Goal: Task Accomplishment & Management: Manage account settings

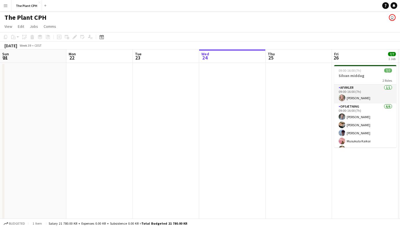
scroll to position [0, 150]
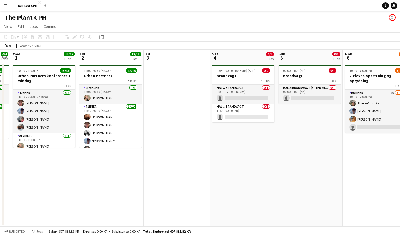
scroll to position [0, 256]
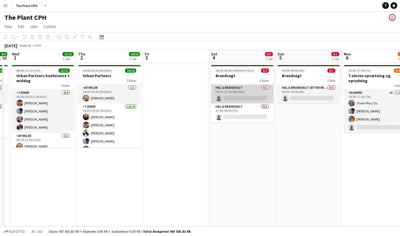
click at [240, 91] on app-card-role "Hal & brandvagt 0/1 08:30-17:00 (8h30m) single-neutral-actions" at bounding box center [242, 93] width 62 height 19
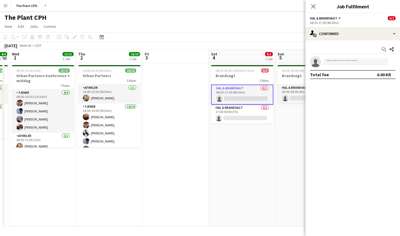
click at [338, 18] on button "Hal & brandvagt" at bounding box center [326, 18] width 32 height 4
click at [255, 154] on app-date-cell "08:30-00:00 (15h30m) (Sun) 0/2 Brandvagt 2 Roles Hal & brandvagt 0/1 08:30-17:0…" at bounding box center [242, 144] width 66 height 163
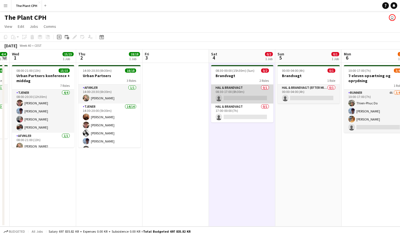
click at [237, 94] on app-card-role "Hal & brandvagt 0/1 08:30-17:00 (8h30m) single-neutral-actions" at bounding box center [242, 93] width 62 height 19
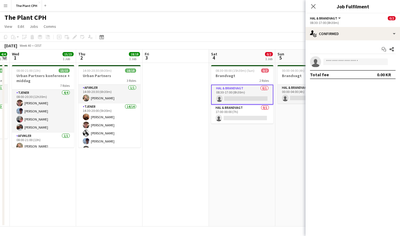
click at [265, 152] on app-date-cell "08:30-00:00 (15h30m) (Sun) 0/2 Brandvagt 2 Roles Hal & brandvagt 0/1 08:30-17:0…" at bounding box center [242, 144] width 66 height 163
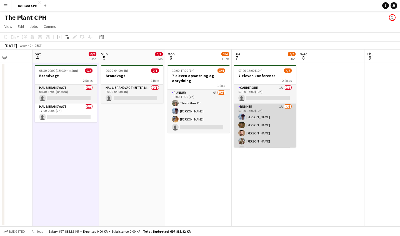
scroll to position [0, 0]
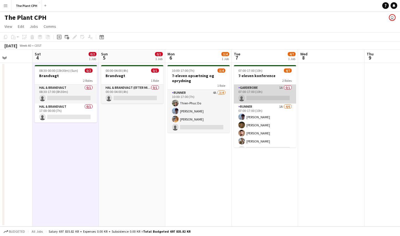
click at [260, 93] on app-card-role "Garderobe 1A 0/1 07:00-17:00 (10h) single-neutral-actions" at bounding box center [265, 93] width 62 height 19
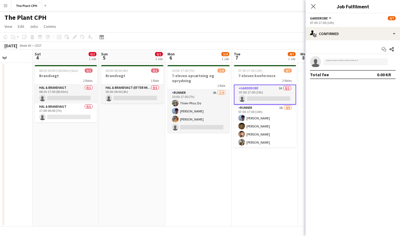
click at [312, 13] on div "Close pop-in Job Fulfilment" at bounding box center [353, 6] width 94 height 13
click at [312, 10] on div "Close pop-in" at bounding box center [314, 6] width 16 height 13
click at [312, 8] on icon at bounding box center [313, 6] width 5 height 5
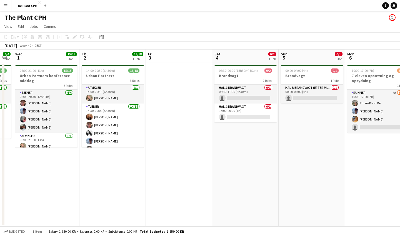
click at [186, 149] on app-date-cell at bounding box center [179, 144] width 66 height 163
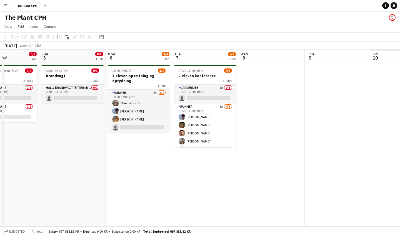
scroll to position [0, 165]
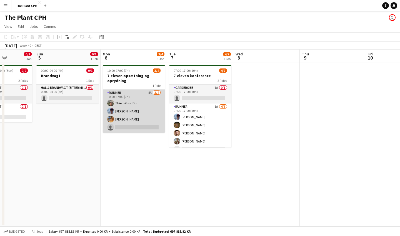
click at [153, 108] on app-card-role "Runner 4A [DATE] 10:00-17:00 (7h) [PERSON_NAME] Do [PERSON_NAME] [PERSON_NAME] …" at bounding box center [134, 110] width 62 height 43
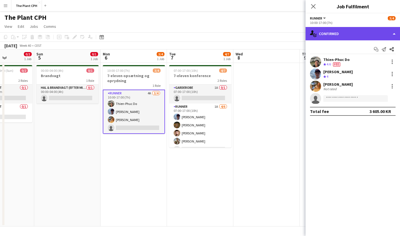
click at [356, 40] on div "single-neutral-actions-check-2 Confirmed" at bounding box center [353, 33] width 94 height 13
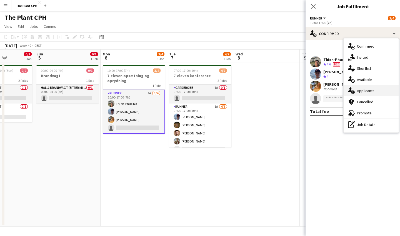
click at [381, 91] on div "single-neutral-actions-information Applicants" at bounding box center [371, 90] width 55 height 11
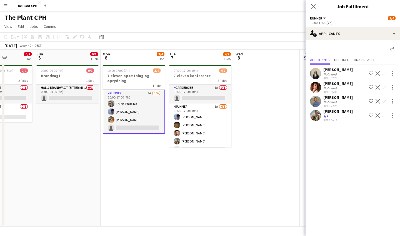
scroll to position [0, 0]
click at [315, 5] on icon "Close pop-in" at bounding box center [313, 6] width 5 height 5
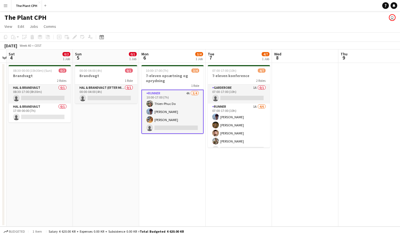
drag, startPoint x: 298, startPoint y: 98, endPoint x: 289, endPoint y: 99, distance: 9.9
click at [298, 98] on app-date-cell at bounding box center [305, 144] width 66 height 163
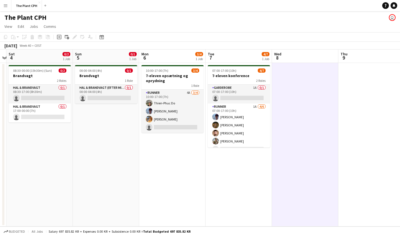
click at [173, 148] on app-date-cell "10:00-17:00 (7h) 3/4 7-eleven opsætning og oprydning 1 Role Runner 4A [DATE] 10…" at bounding box center [172, 144] width 66 height 163
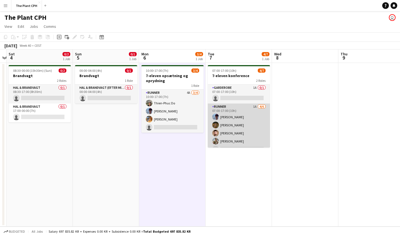
click at [231, 129] on app-card-role "Runner 1A [DATE] 07:00-17:00 (10h) [PERSON_NAME] [PERSON_NAME] [PERSON_NAME] [P…" at bounding box center [239, 132] width 62 height 59
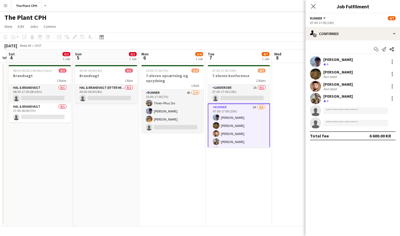
click at [241, 179] on app-date-cell "07:00-17:00 (10h) 4/7 7-eleven konference 2 Roles Garderobe 1A 0/1 07:00-17:00 …" at bounding box center [239, 144] width 66 height 163
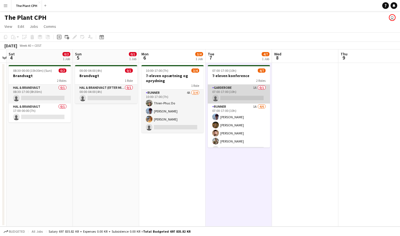
click at [241, 102] on app-card-role "Garderobe 1A 0/1 07:00-17:00 (10h) single-neutral-actions" at bounding box center [239, 93] width 62 height 19
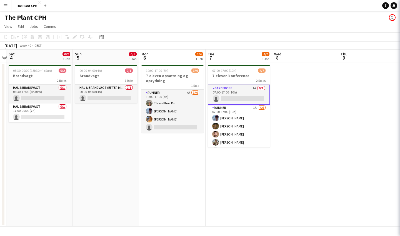
scroll to position [0, 125]
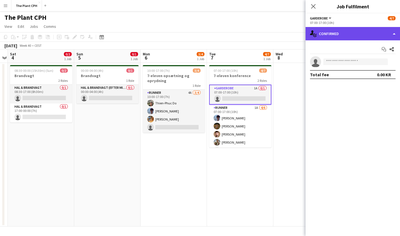
click at [345, 31] on div "single-neutral-actions-check-2 Confirmed" at bounding box center [353, 33] width 94 height 13
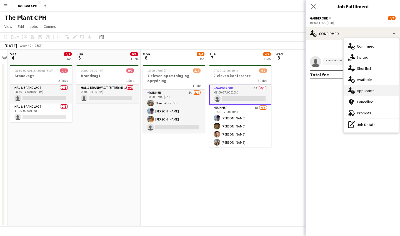
click at [359, 90] on span "Applicants" at bounding box center [366, 90] width 18 height 5
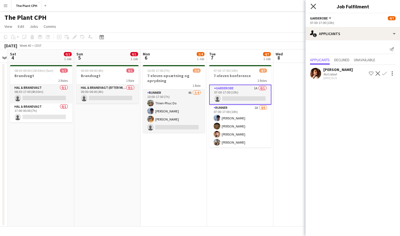
click at [312, 6] on icon "Close pop-in" at bounding box center [313, 6] width 5 height 5
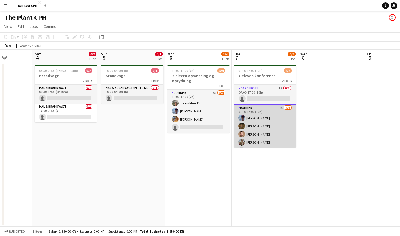
scroll to position [0, 237]
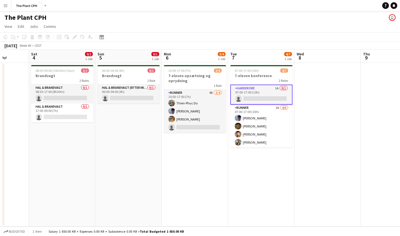
click at [270, 163] on app-date-cell "07:00-17:00 (10h) 4/7 7-eleven konference 2 Roles Garderobe 1A 0/1 07:00-17:00 …" at bounding box center [261, 144] width 66 height 163
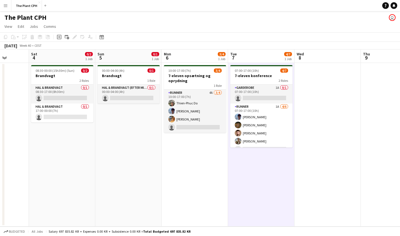
click at [199, 159] on app-date-cell "10:00-17:00 (7h) 3/4 7-eleven opsætning og oprydning 1 Role Runner 4A [DATE] 10…" at bounding box center [195, 144] width 66 height 163
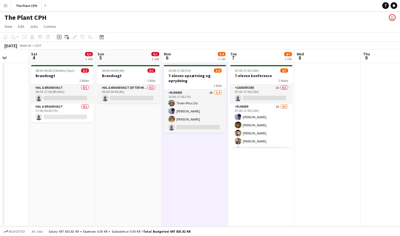
click at [116, 147] on app-date-cell "00:00-04:00 (4h) 0/1 Brandvagt 1 Role Hal & brandvagt (efter midnat) 0/1 00:00-…" at bounding box center [128, 144] width 66 height 163
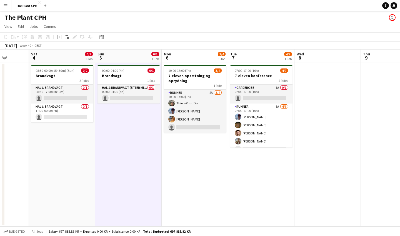
click at [196, 158] on app-date-cell "10:00-17:00 (7h) 3/4 7-eleven opsætning og oprydning 1 Role Runner 4A [DATE] 10…" at bounding box center [195, 144] width 66 height 163
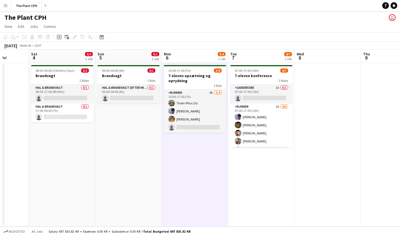
click at [138, 156] on app-date-cell "00:00-04:00 (4h) 0/1 Brandvagt 1 Role Hal & brandvagt (efter midnat) 0/1 00:00-…" at bounding box center [128, 144] width 66 height 163
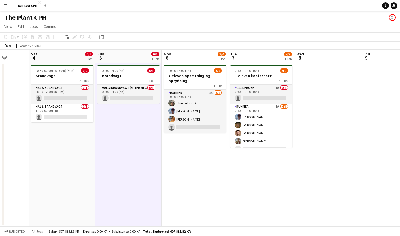
click at [190, 156] on app-date-cell "10:00-17:00 (7h) 3/4 7-eleven opsætning og oprydning 1 Role Runner 4A [DATE] 10…" at bounding box center [195, 144] width 66 height 163
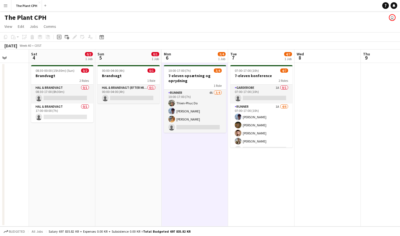
click at [141, 153] on app-date-cell "00:00-04:00 (4h) 0/1 Brandvagt 1 Role Hal & brandvagt (efter midnat) 0/1 00:00-…" at bounding box center [128, 144] width 66 height 163
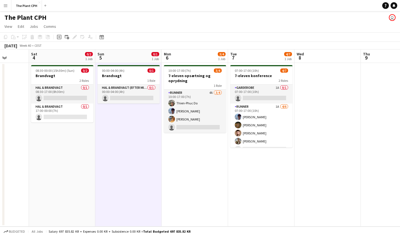
click at [76, 149] on app-date-cell "08:30-00:00 (15h30m) (Sun) 0/2 Brandvagt 2 Roles Hal & brandvagt 0/1 08:30-17:0…" at bounding box center [62, 144] width 66 height 163
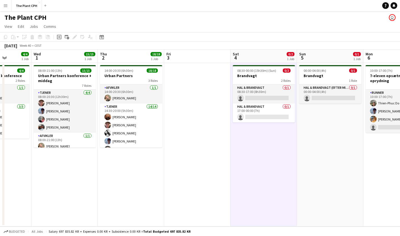
scroll to position [0, 0]
click at [208, 140] on app-date-cell at bounding box center [197, 144] width 66 height 163
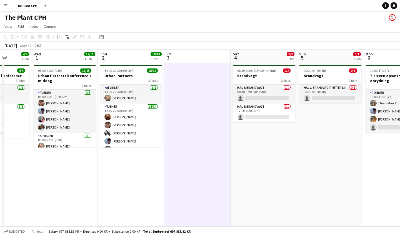
click at [261, 144] on app-date-cell "08:30-00:00 (15h30m) (Sun) 0/2 Brandvagt 2 Roles Hal & brandvagt 0/1 08:30-17:0…" at bounding box center [264, 144] width 66 height 163
